Goal: Task Accomplishment & Management: Use online tool/utility

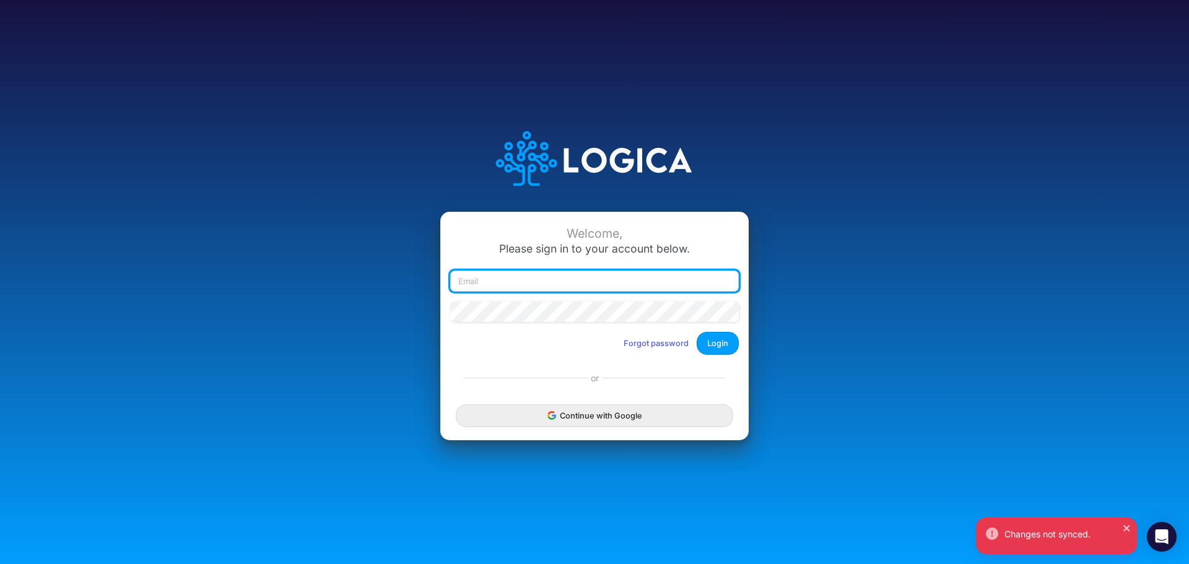
click at [487, 280] on input "email" at bounding box center [594, 281] width 288 height 21
type input "[PERSON_NAME][EMAIL_ADDRESS][PERSON_NAME][DOMAIN_NAME]"
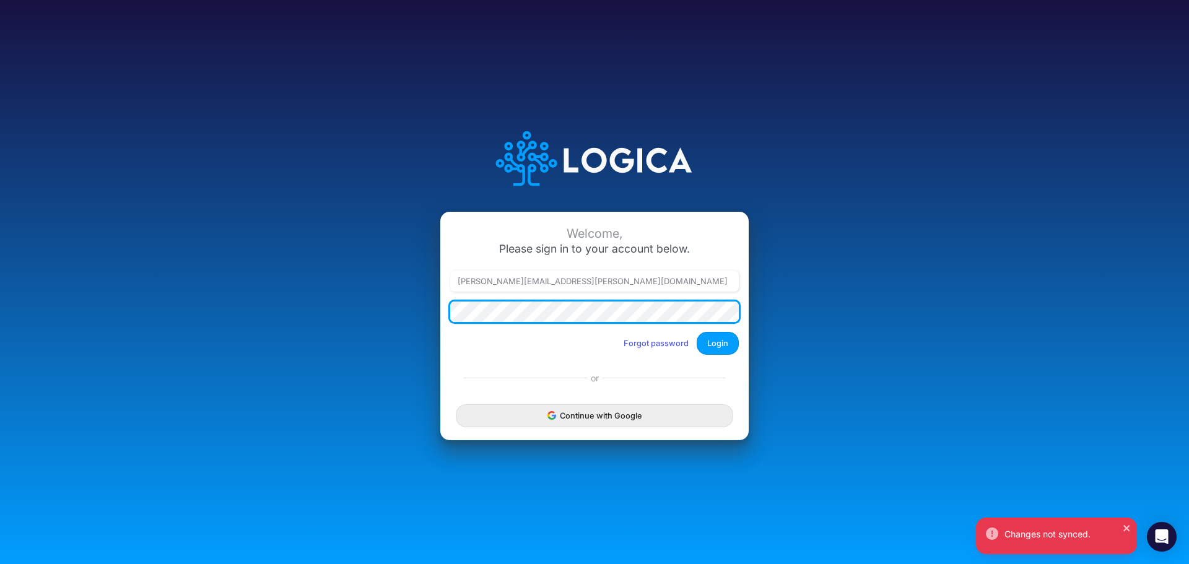
click at [696, 332] on button "Login" at bounding box center [717, 343] width 42 height 23
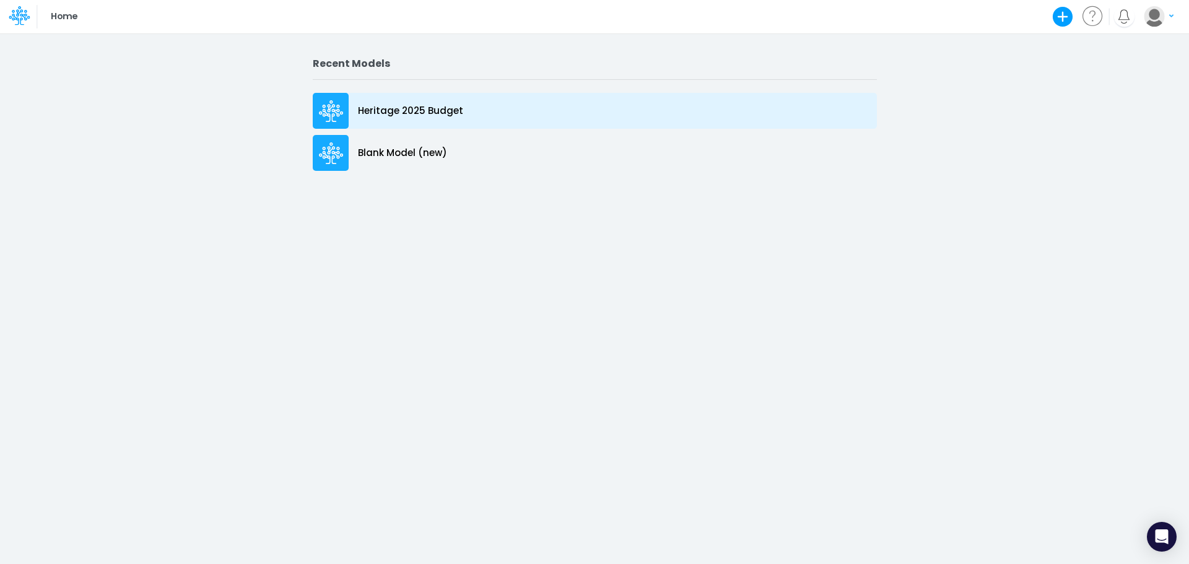
click at [403, 107] on p "Heritage 2025 Budget" at bounding box center [410, 111] width 105 height 14
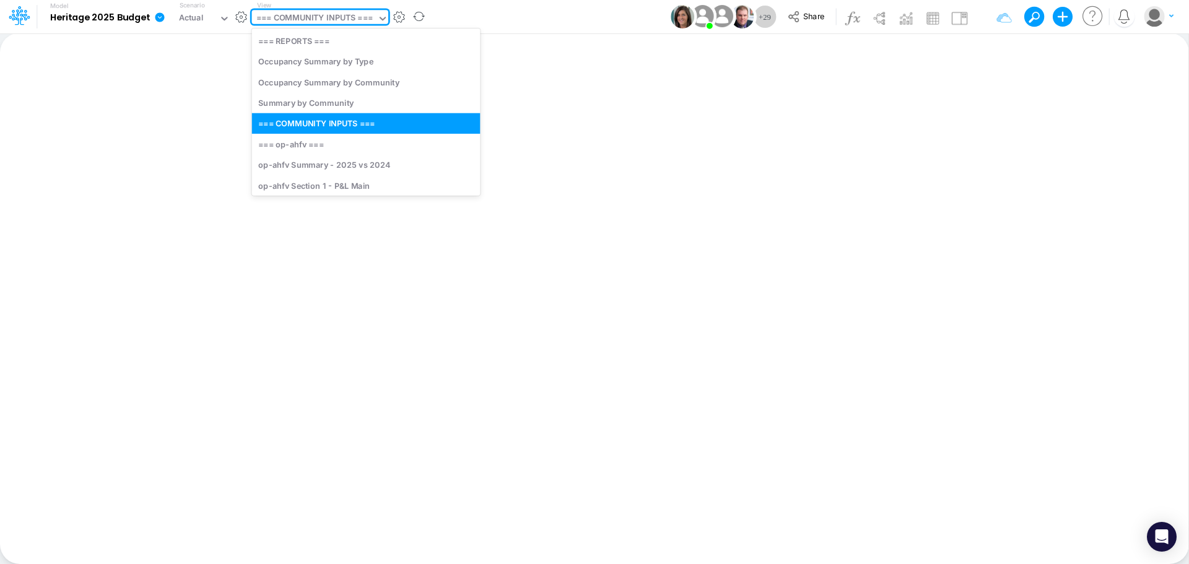
click at [380, 19] on icon at bounding box center [382, 18] width 11 height 11
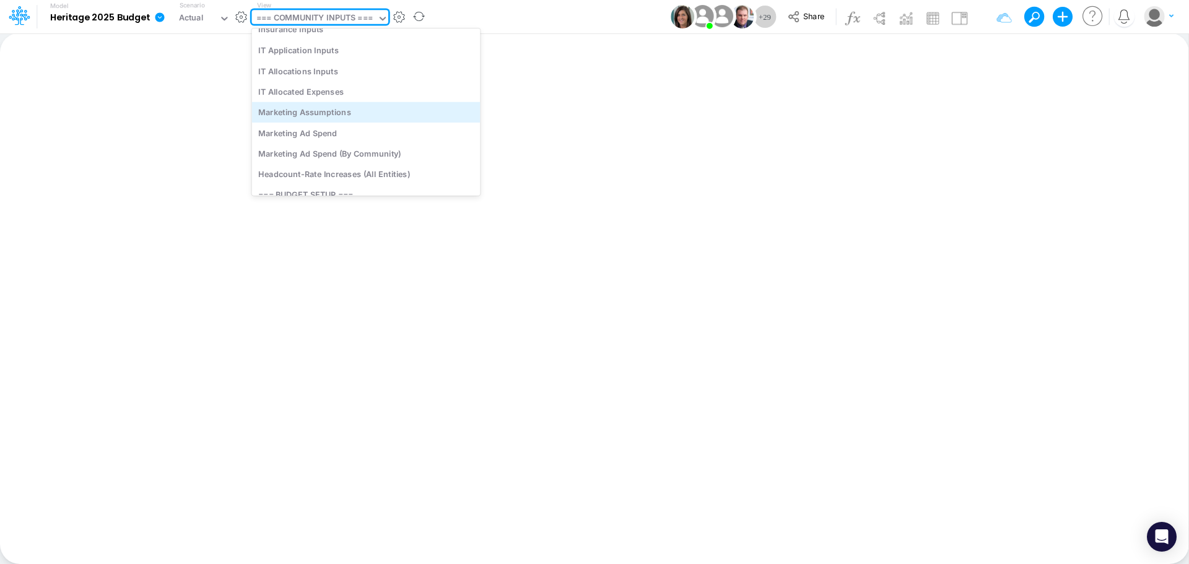
scroll to position [4086, 0]
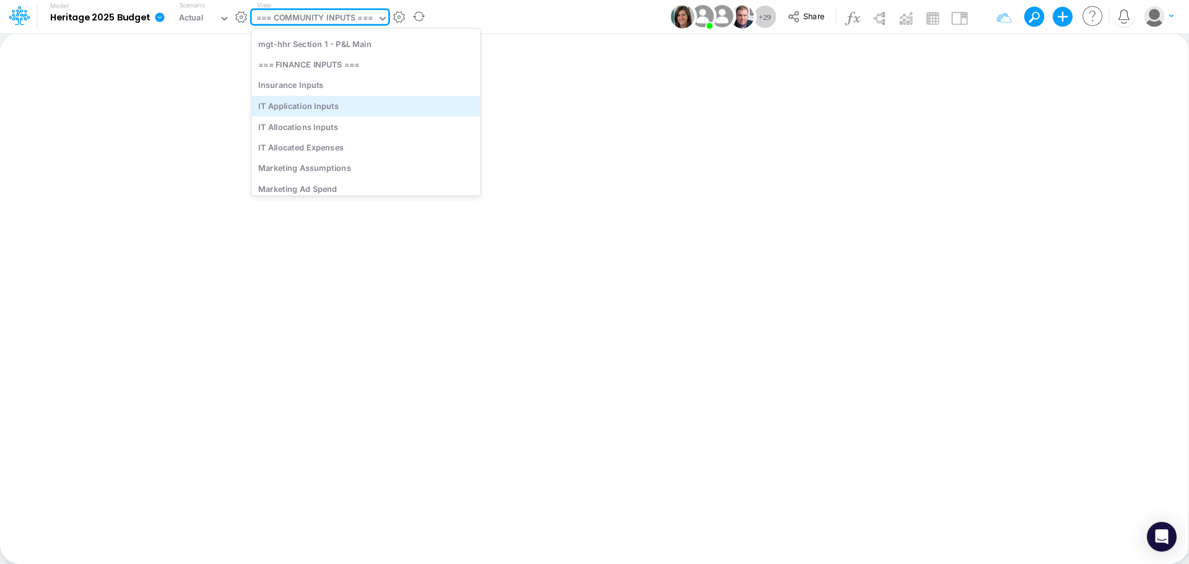
click at [309, 108] on div "IT Application Inputs" at bounding box center [366, 105] width 228 height 20
